Goal: Use online tool/utility: Utilize a website feature to perform a specific function

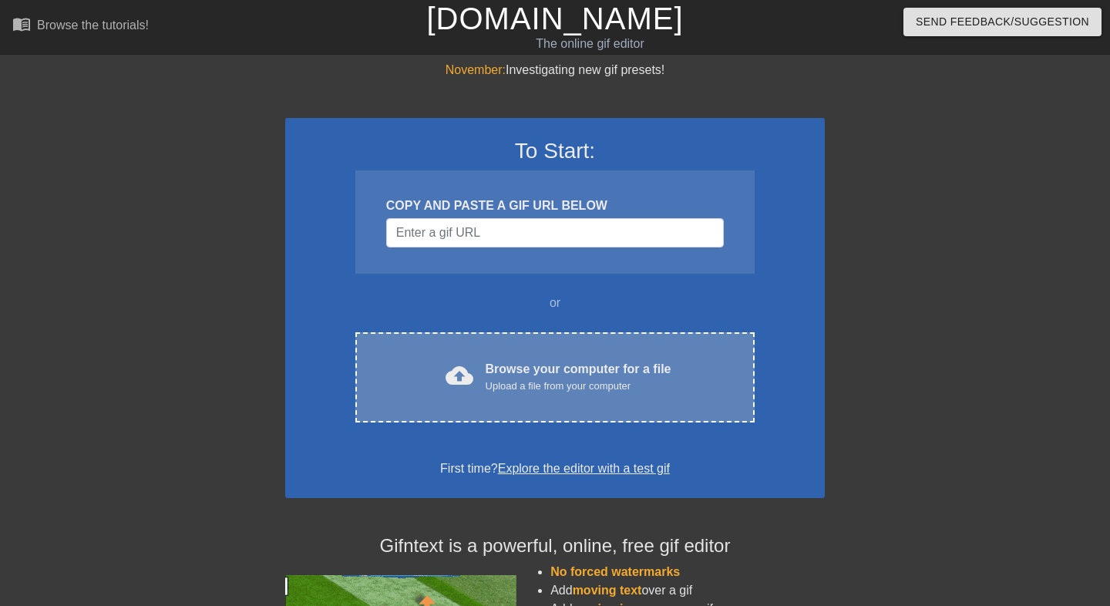
click at [416, 376] on div "cloud_upload Browse your computer for a file Upload a file from your computer" at bounding box center [555, 377] width 335 height 35
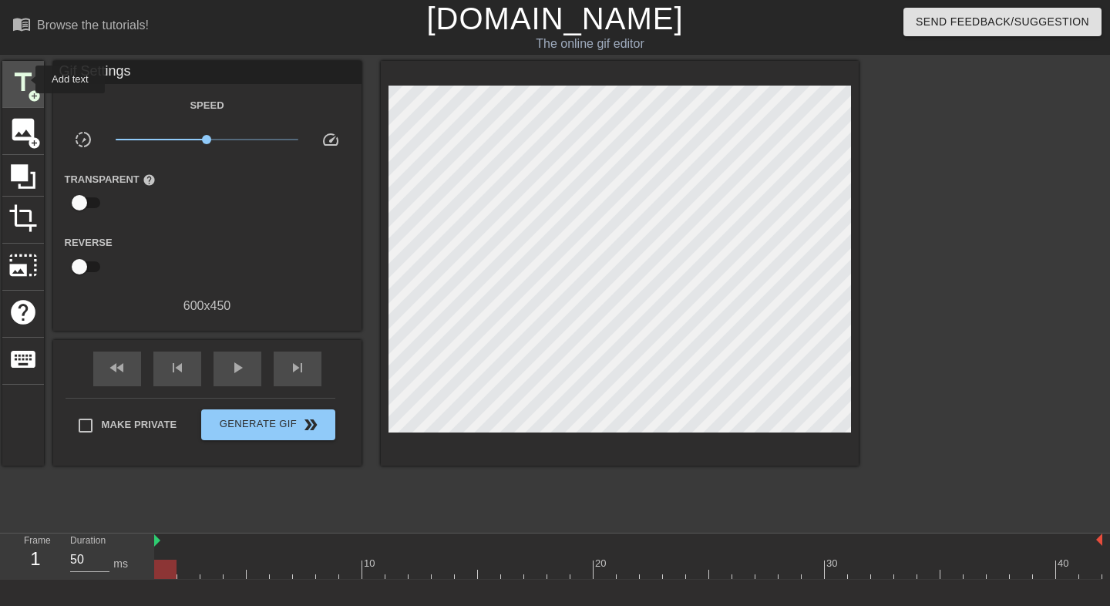
click at [25, 79] on span "title" at bounding box center [22, 82] width 29 height 29
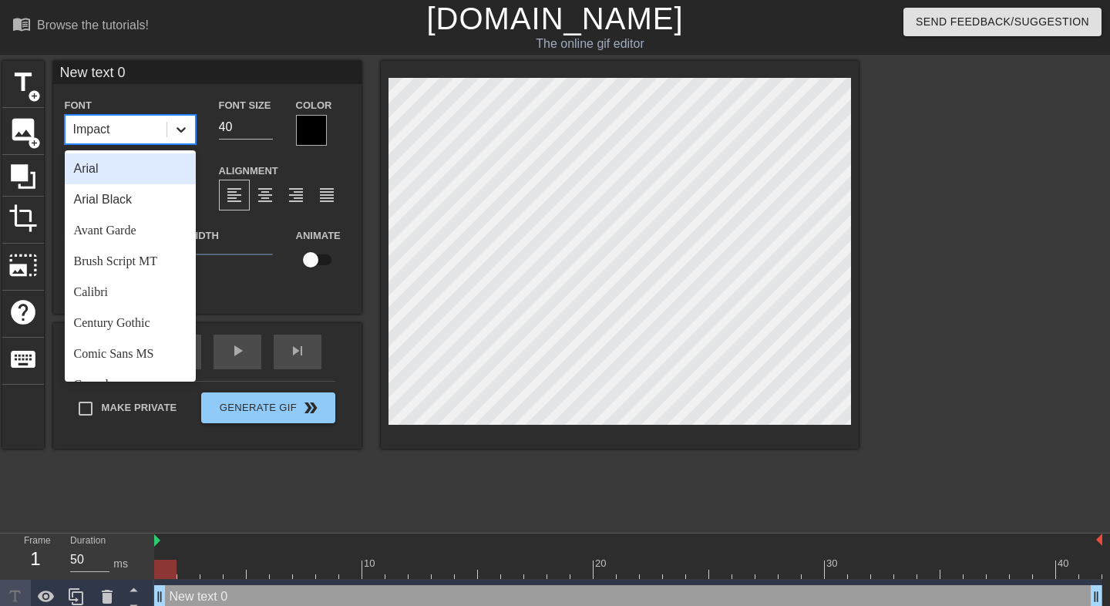
click at [184, 127] on icon at bounding box center [181, 129] width 9 height 5
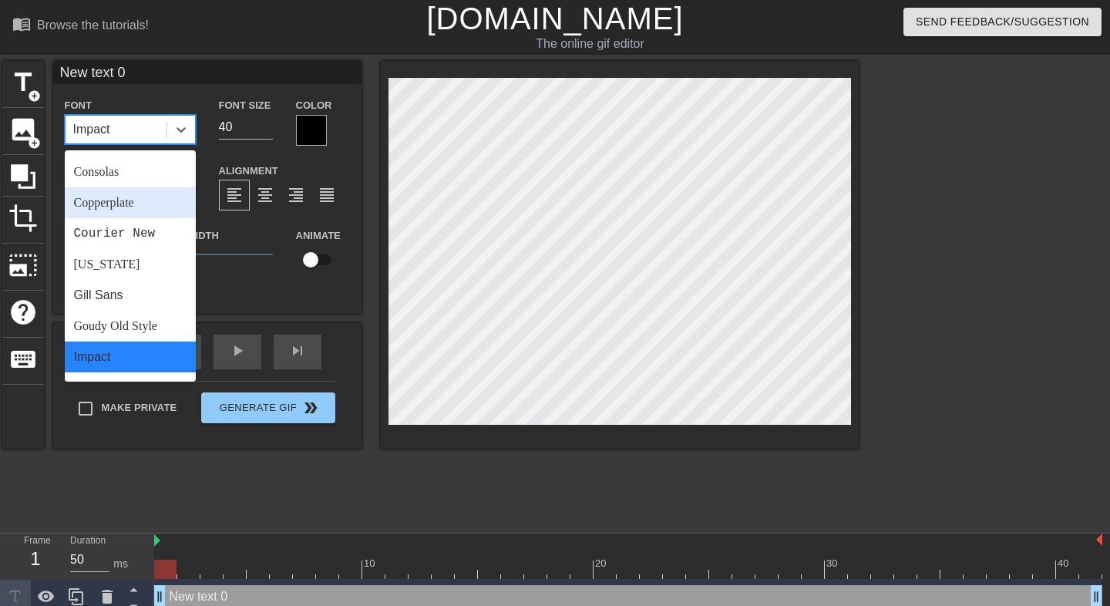
scroll to position [214, 0]
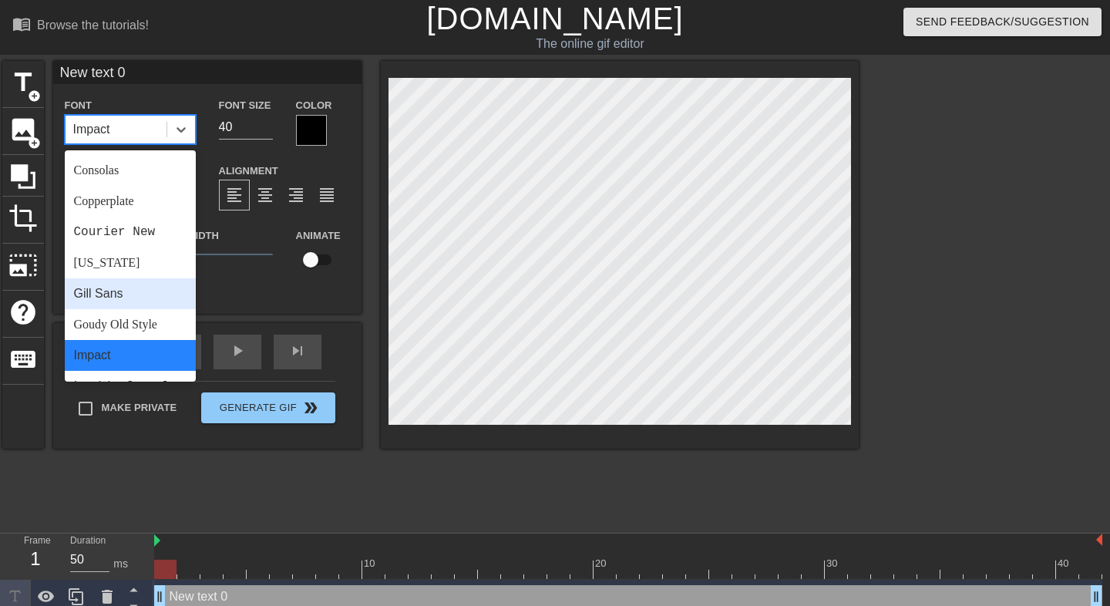
click at [115, 288] on div "Gill Sans" at bounding box center [130, 293] width 131 height 31
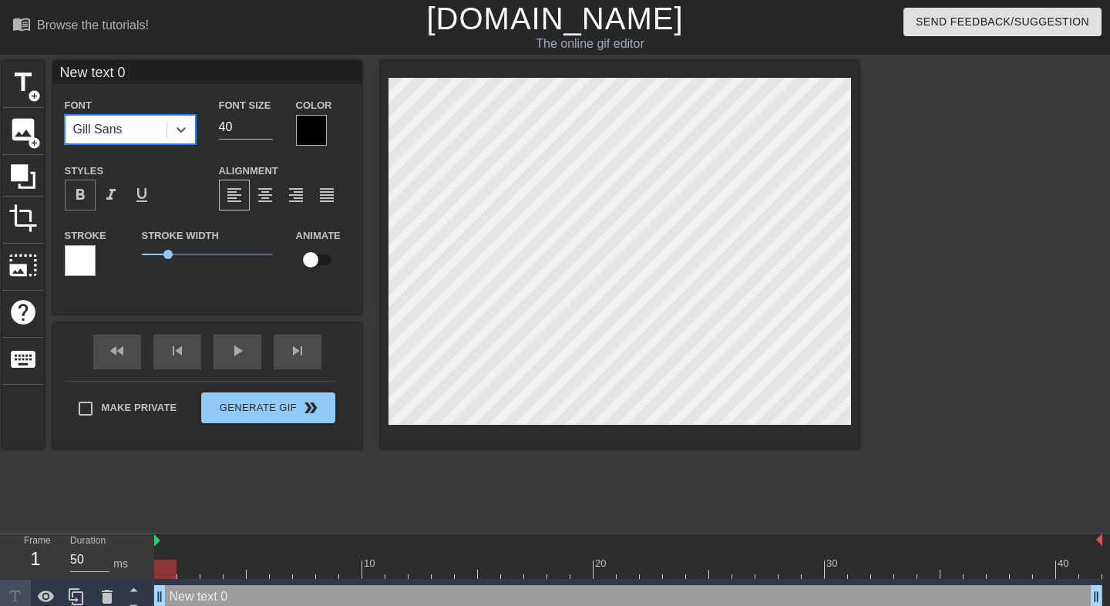
click at [83, 203] on span "format_bold" at bounding box center [80, 195] width 19 height 19
drag, startPoint x: 167, startPoint y: 253, endPoint x: 136, endPoint y: 252, distance: 30.8
click at [136, 252] on div "Stroke Width 0" at bounding box center [207, 258] width 154 height 64
click at [116, 79] on input "New text 0" at bounding box center [207, 72] width 308 height 23
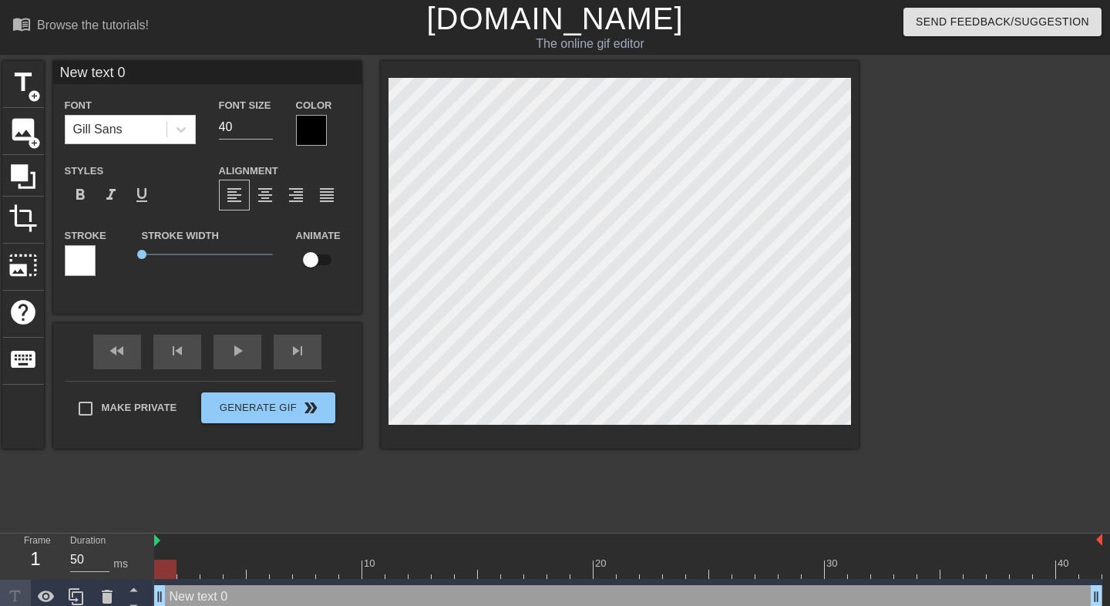
click at [116, 79] on input "New text 0" at bounding box center [207, 72] width 308 height 23
click at [116, 79] on input "goon to redheads getting facefucked" at bounding box center [207, 72] width 308 height 23
type input "goon to redheads getting facefucked"
click at [173, 130] on icon at bounding box center [180, 129] width 15 height 15
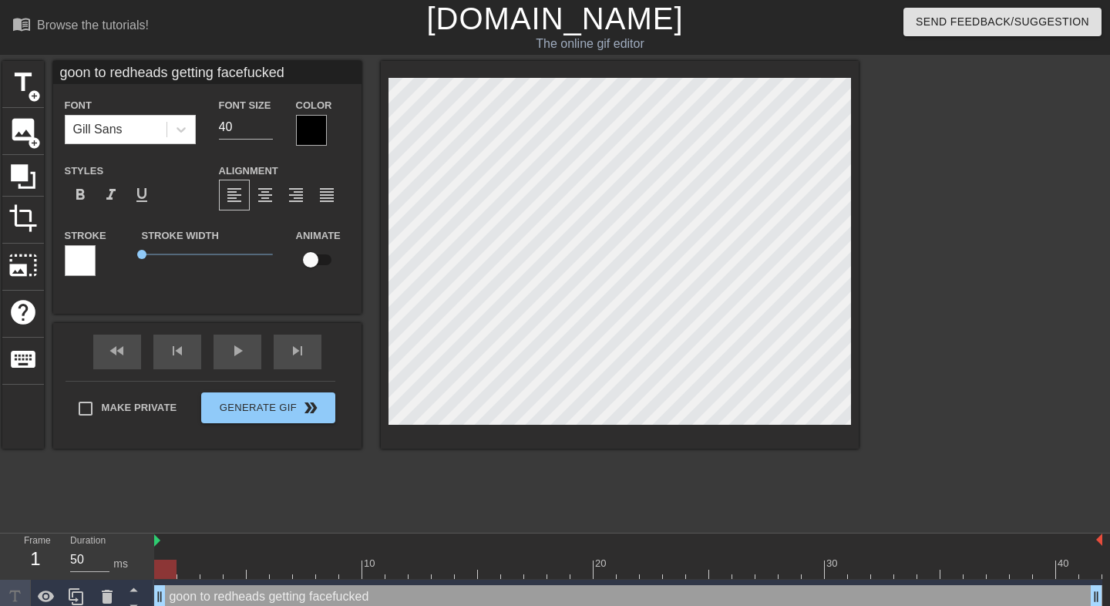
click at [154, 105] on div "Font [PERSON_NAME] Sans" at bounding box center [130, 120] width 131 height 49
click at [111, 195] on span "format_italic" at bounding box center [111, 195] width 19 height 19
click at [81, 194] on span "format_bold" at bounding box center [80, 195] width 19 height 19
click at [82, 194] on span "format_bold" at bounding box center [80, 195] width 19 height 19
click at [113, 192] on span "format_italic" at bounding box center [111, 195] width 19 height 19
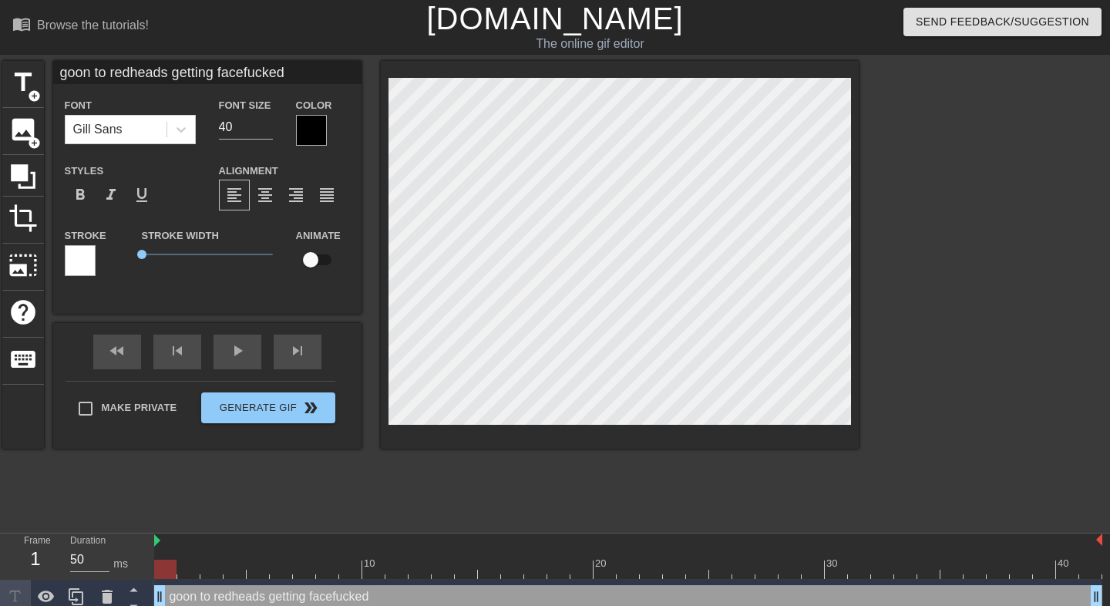
click at [317, 121] on div at bounding box center [311, 130] width 31 height 31
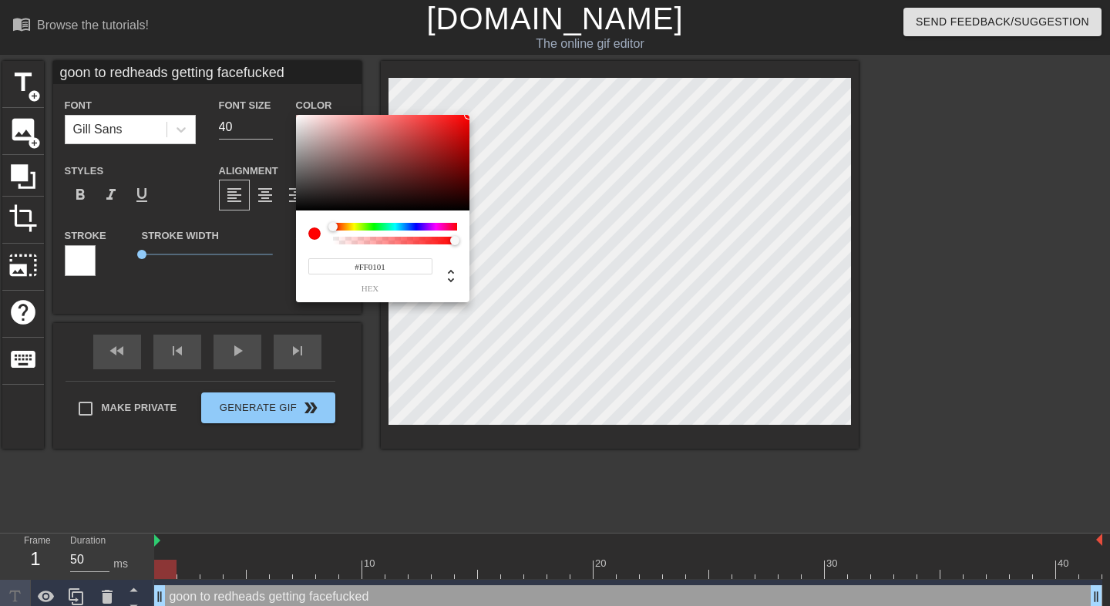
drag, startPoint x: 361, startPoint y: 140, endPoint x: 469, endPoint y: 109, distance: 112.3
click at [469, 109] on div "#FF0101 hex" at bounding box center [555, 303] width 1110 height 606
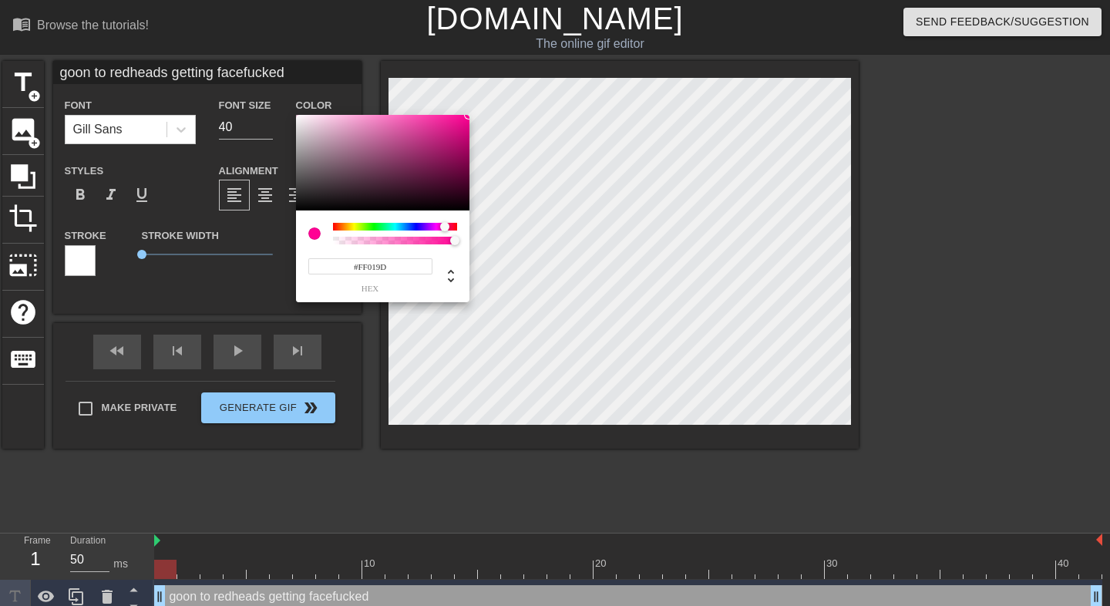
type input "#FF01A7"
drag, startPoint x: 335, startPoint y: 224, endPoint x: 443, endPoint y: 206, distance: 110.3
click at [443, 206] on div "#FF01A7 hex" at bounding box center [382, 208] width 173 height 187
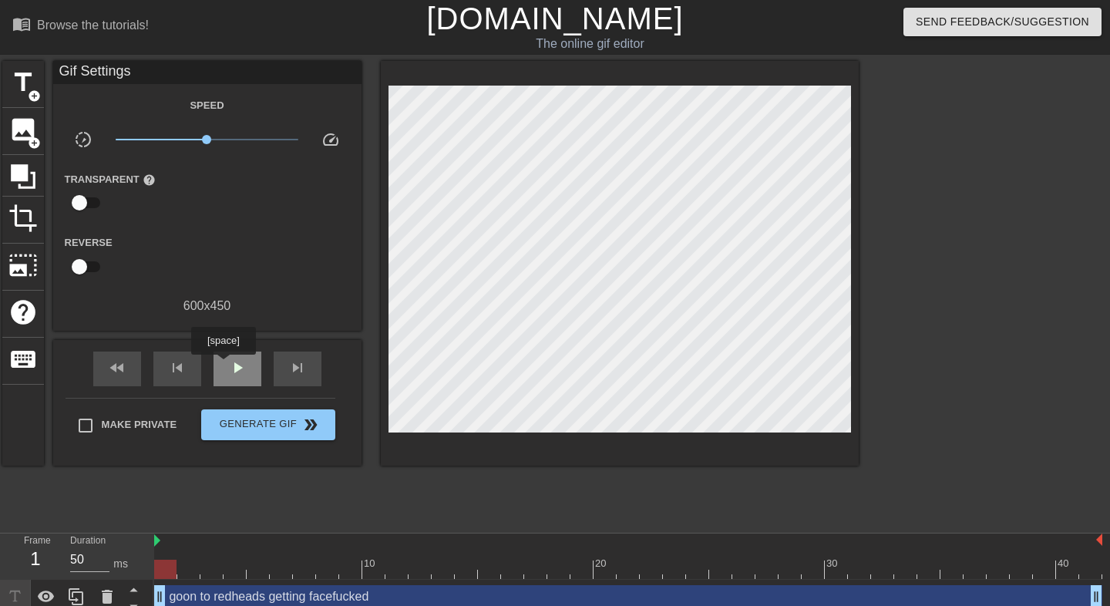
click at [225, 365] on div "play_arrow" at bounding box center [238, 369] width 48 height 35
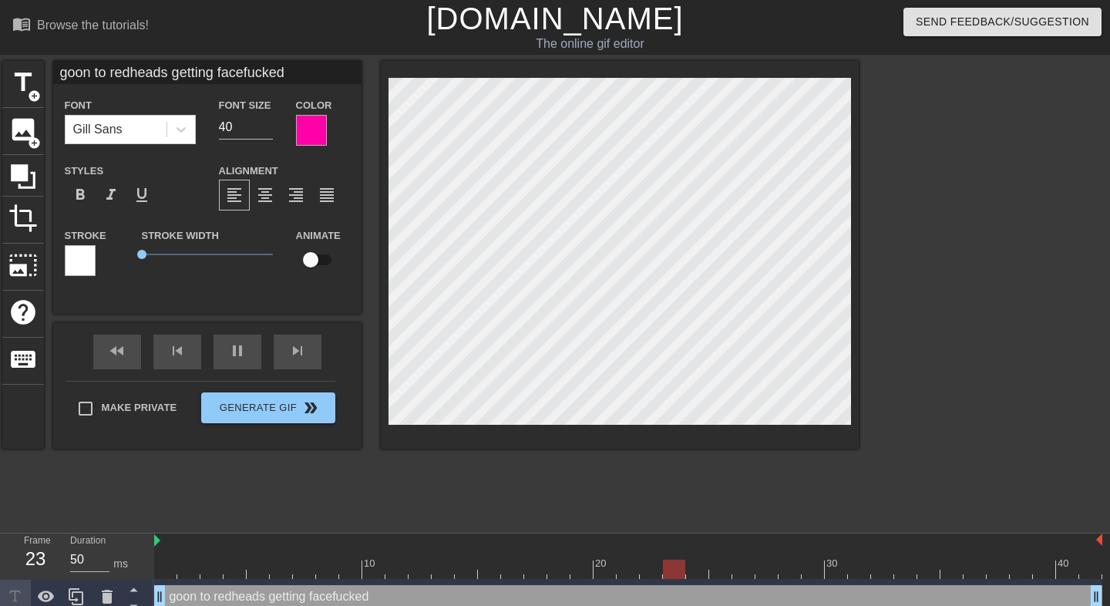
click at [951, 126] on div at bounding box center [992, 292] width 231 height 463
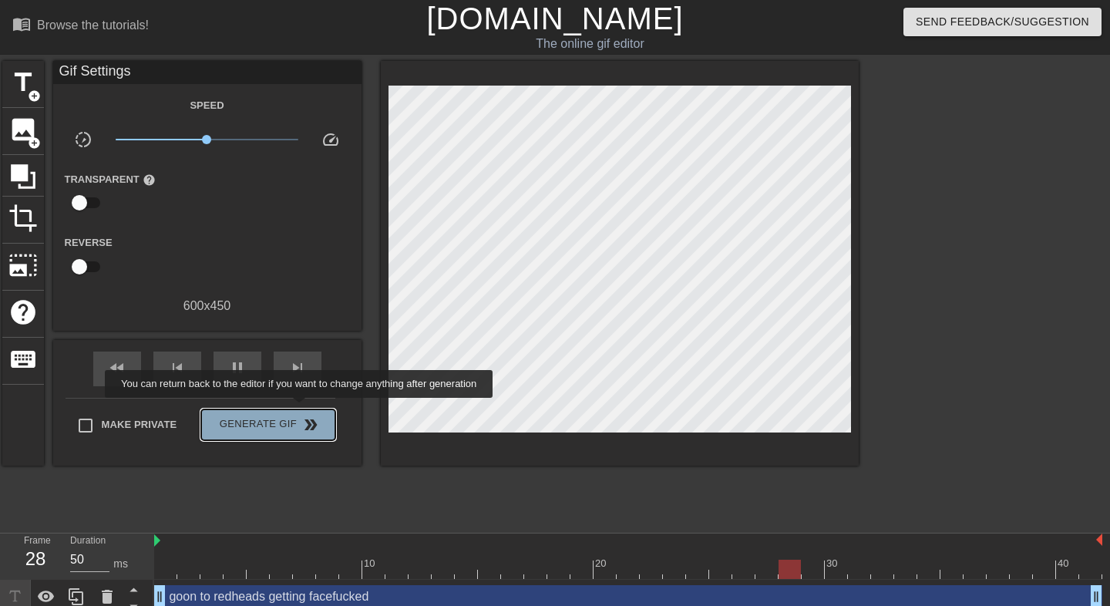
click at [309, 409] on button "Generate Gif double_arrow" at bounding box center [267, 424] width 133 height 31
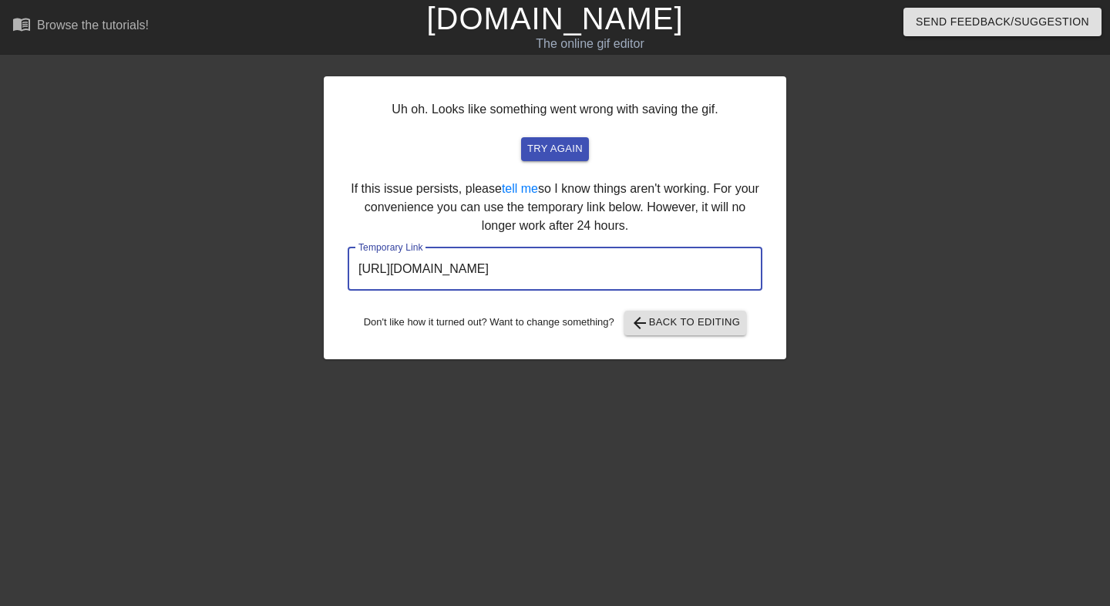
click at [512, 267] on input "[URL][DOMAIN_NAME]" at bounding box center [555, 268] width 415 height 43
